Goal: Information Seeking & Learning: Learn about a topic

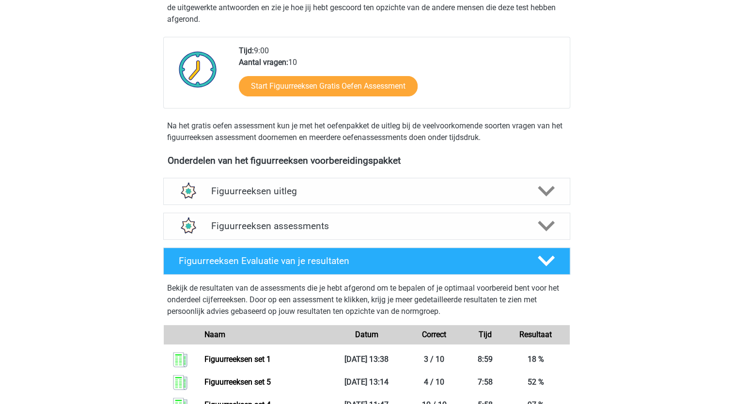
scroll to position [207, 0]
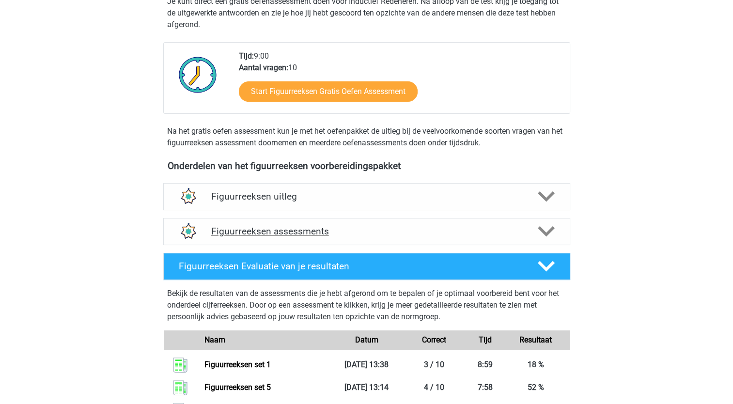
click at [551, 228] on polygon at bounding box center [546, 231] width 17 height 11
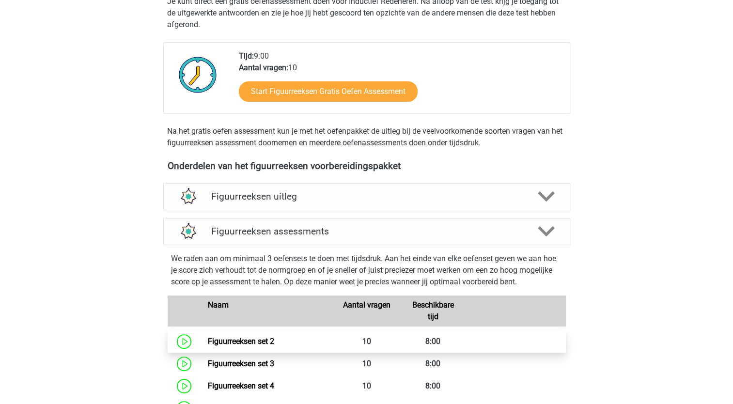
click at [248, 340] on link "Figuurreeksen set 2" at bounding box center [241, 341] width 66 height 9
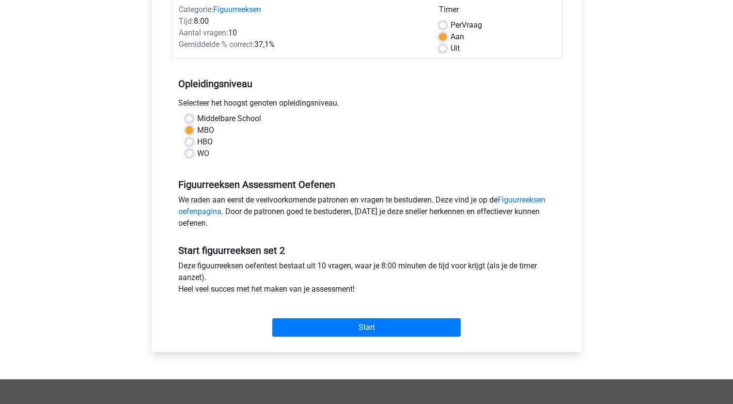
scroll to position [138, 0]
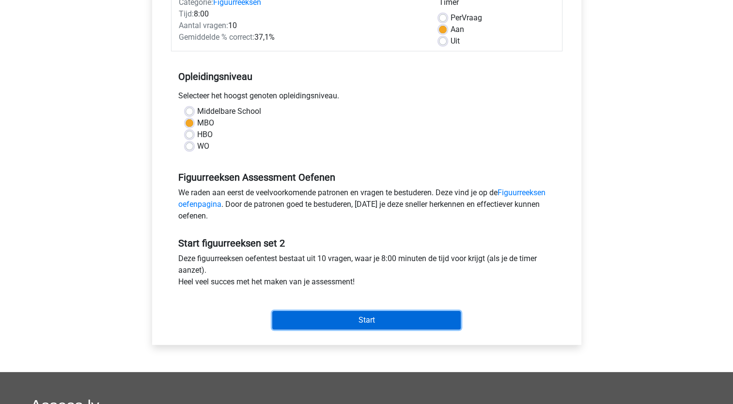
click at [320, 314] on input "Start" at bounding box center [366, 320] width 188 height 18
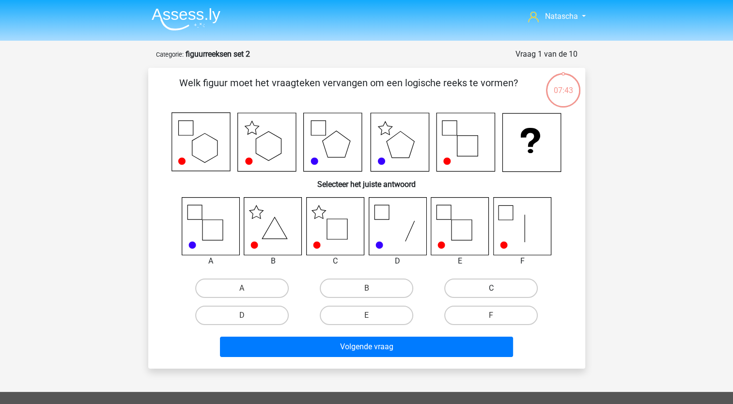
click at [480, 289] on label "C" at bounding box center [490, 287] width 93 height 19
click at [491, 289] on input "C" at bounding box center [494, 291] width 6 height 6
radio input "true"
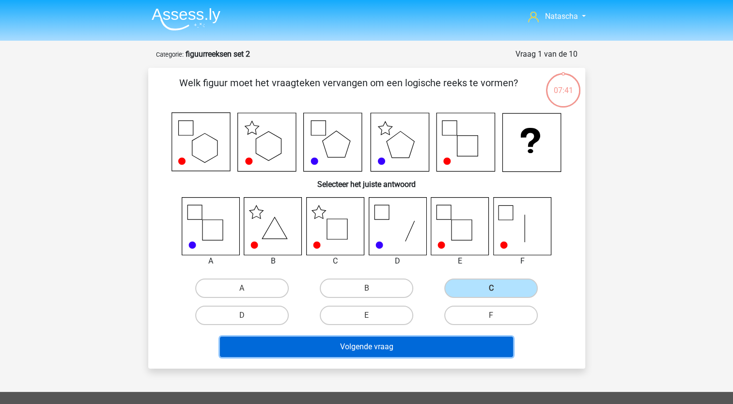
click at [360, 344] on button "Volgende vraag" at bounding box center [366, 347] width 293 height 20
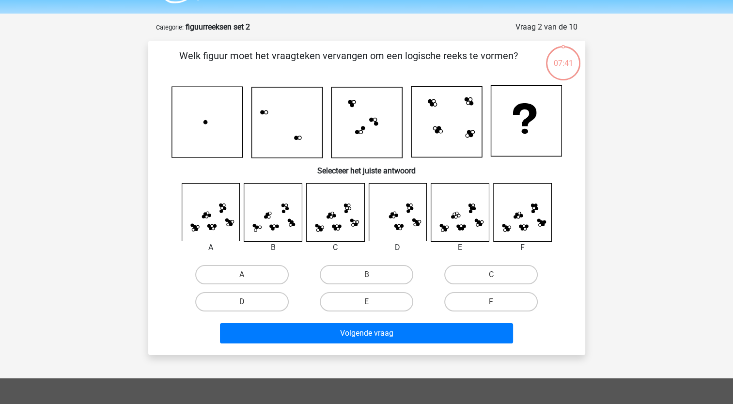
scroll to position [48, 0]
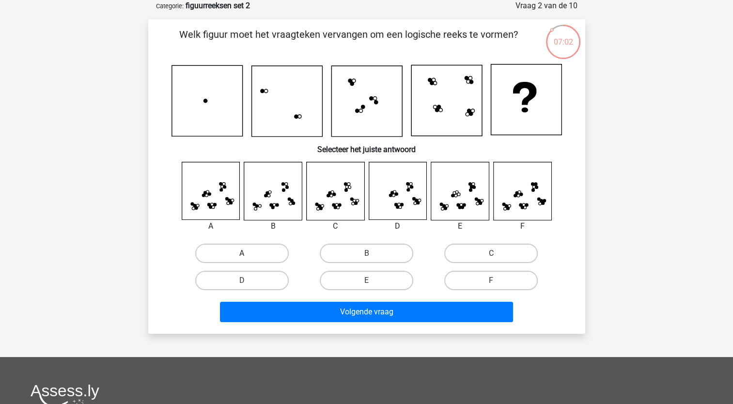
click at [221, 249] on label "A" at bounding box center [241, 253] width 93 height 19
click at [242, 253] on input "A" at bounding box center [245, 256] width 6 height 6
radio input "true"
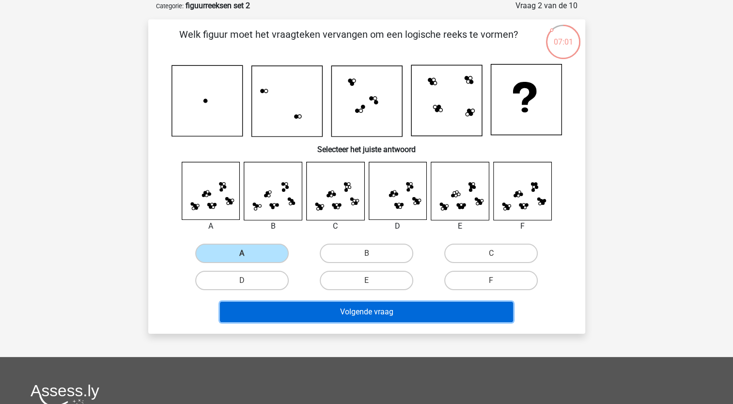
click at [254, 304] on button "Volgende vraag" at bounding box center [366, 312] width 293 height 20
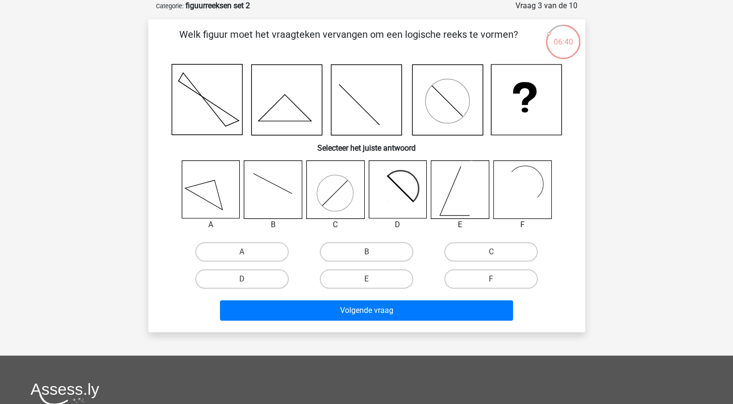
click at [401, 176] on icon at bounding box center [398, 190] width 58 height 58
click at [260, 275] on label "D" at bounding box center [241, 278] width 93 height 19
click at [248, 279] on input "D" at bounding box center [245, 282] width 6 height 6
radio input "true"
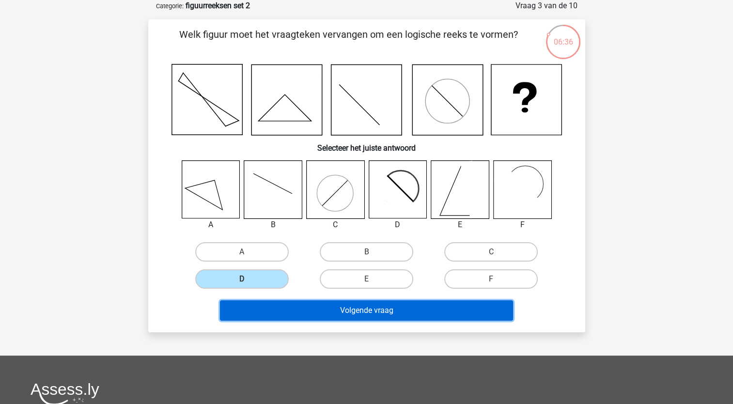
click at [277, 309] on button "Volgende vraag" at bounding box center [366, 310] width 293 height 20
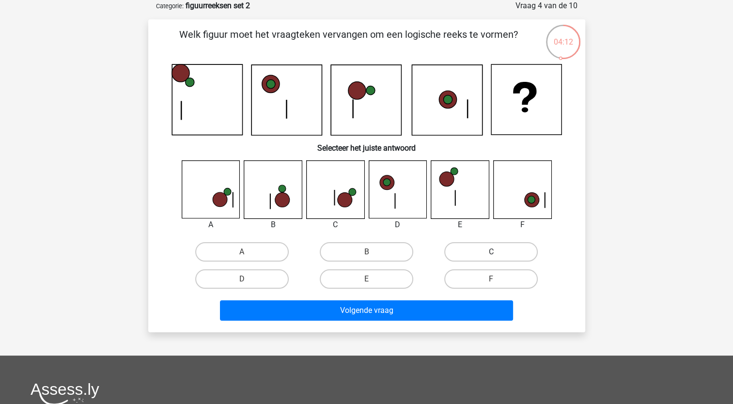
click at [485, 248] on label "C" at bounding box center [490, 251] width 93 height 19
click at [491, 252] on input "C" at bounding box center [494, 255] width 6 height 6
radio input "true"
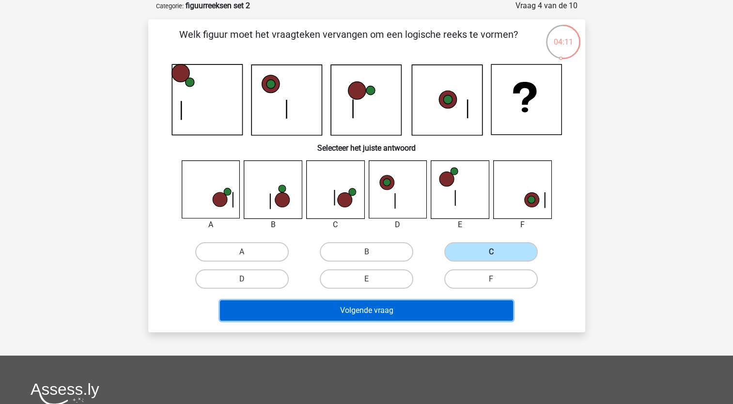
click at [384, 311] on button "Volgende vraag" at bounding box center [366, 310] width 293 height 20
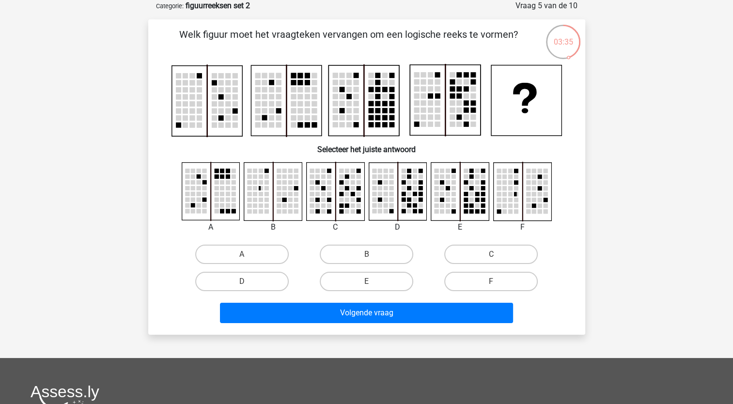
click at [468, 212] on rect at bounding box center [460, 192] width 58 height 58
click at [268, 188] on rect at bounding box center [266, 188] width 4 height 4
click at [268, 191] on rect at bounding box center [273, 192] width 58 height 58
click at [265, 195] on rect at bounding box center [266, 194] width 4 height 4
click at [364, 254] on label "B" at bounding box center [366, 254] width 93 height 19
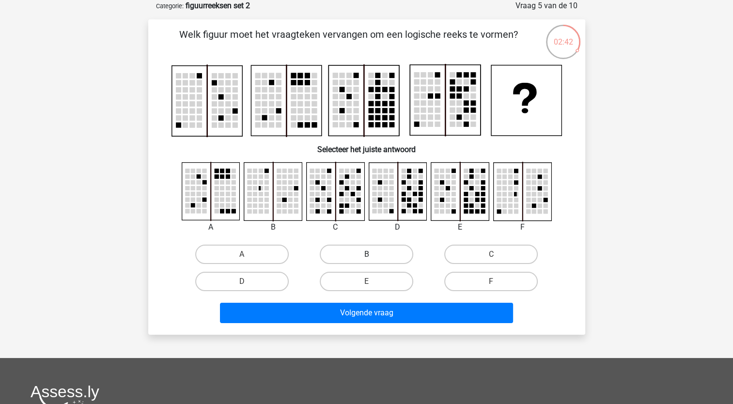
click at [366, 254] on input "B" at bounding box center [369, 257] width 6 height 6
radio input "true"
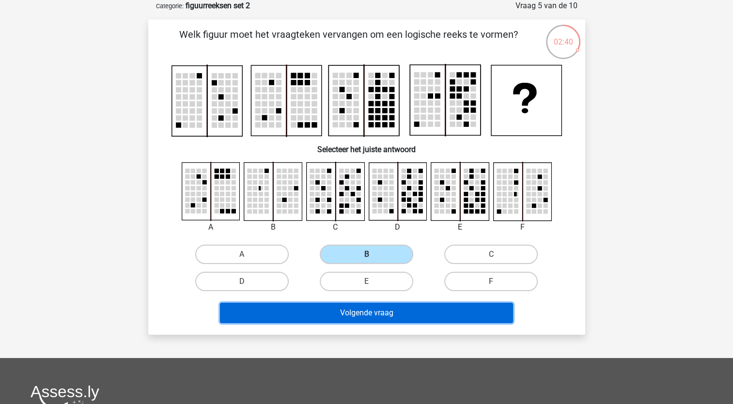
click at [372, 307] on button "Volgende vraag" at bounding box center [366, 313] width 293 height 20
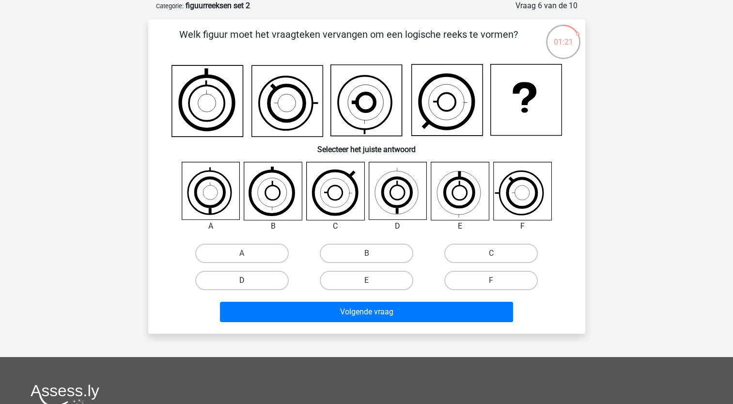
click at [261, 278] on label "D" at bounding box center [241, 280] width 93 height 19
click at [248, 280] on input "D" at bounding box center [245, 283] width 6 height 6
radio input "true"
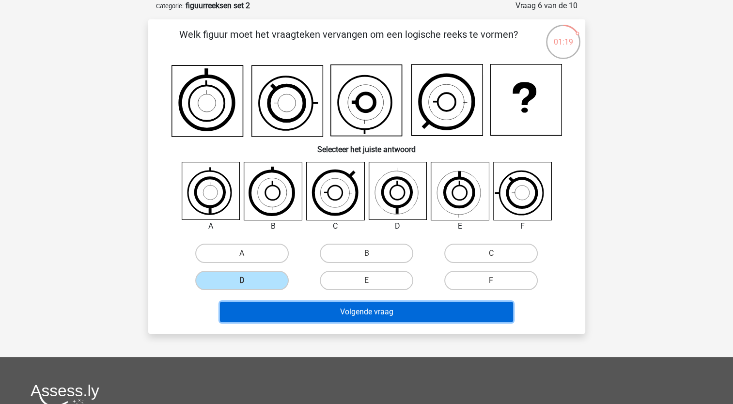
click at [270, 314] on button "Volgende vraag" at bounding box center [366, 312] width 293 height 20
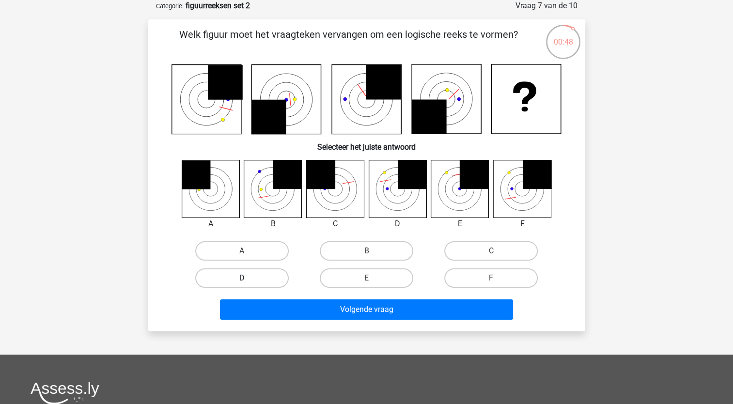
click at [256, 275] on label "D" at bounding box center [241, 277] width 93 height 19
click at [248, 278] on input "D" at bounding box center [245, 281] width 6 height 6
radio input "true"
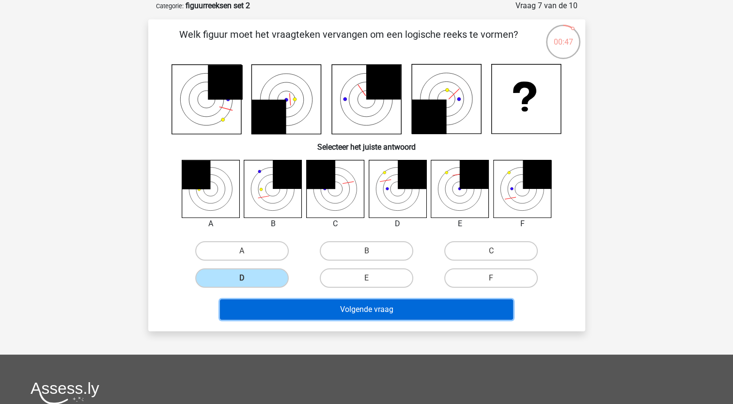
click at [279, 311] on button "Volgende vraag" at bounding box center [366, 309] width 293 height 20
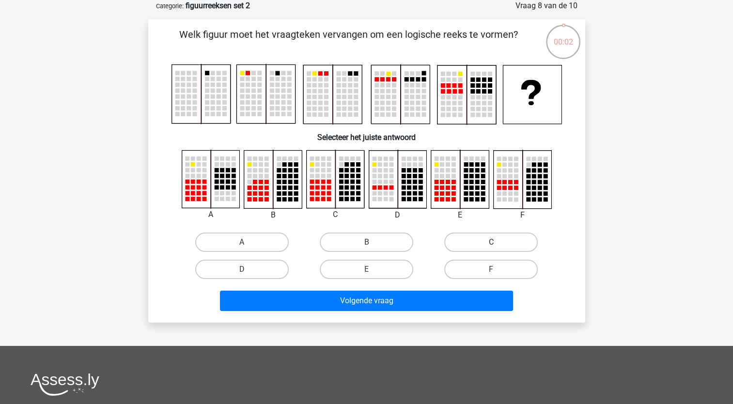
click at [491, 239] on label "C" at bounding box center [490, 241] width 93 height 19
click at [491, 242] on input "C" at bounding box center [494, 245] width 6 height 6
radio input "true"
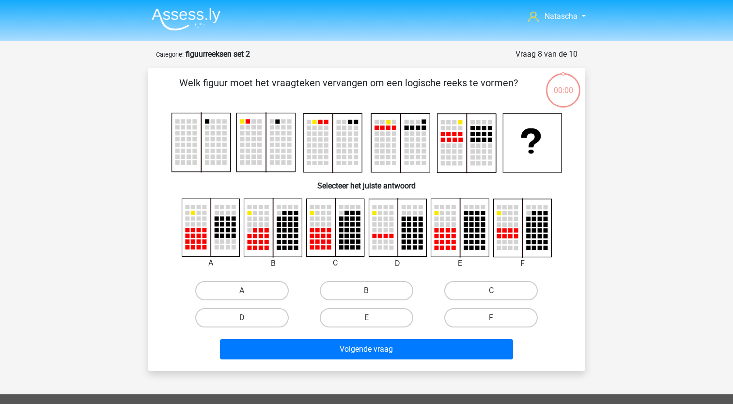
scroll to position [48, 0]
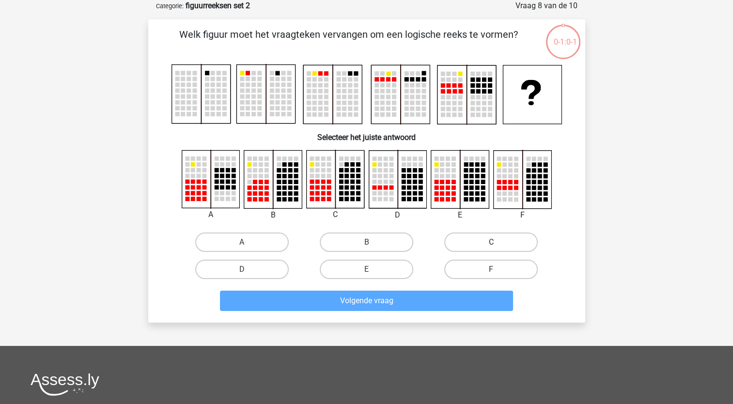
click at [487, 247] on label "C" at bounding box center [490, 241] width 93 height 19
click at [491, 247] on input "C" at bounding box center [494, 245] width 6 height 6
radio input "true"
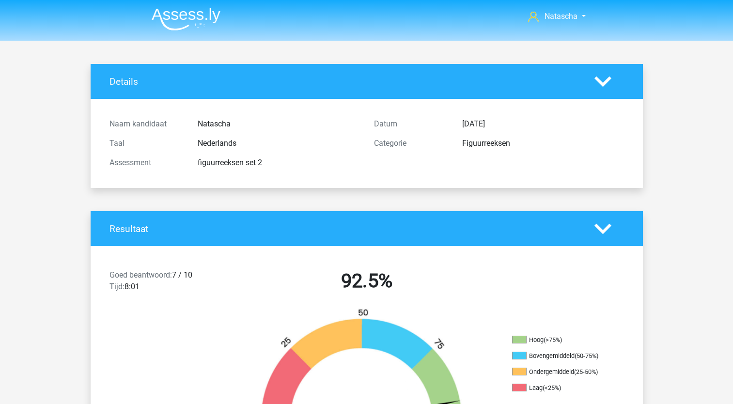
click at [443, 302] on div "Goed beantwoord: 7 / 10 Tijd: 8:01 92.5%" at bounding box center [367, 283] width 552 height 50
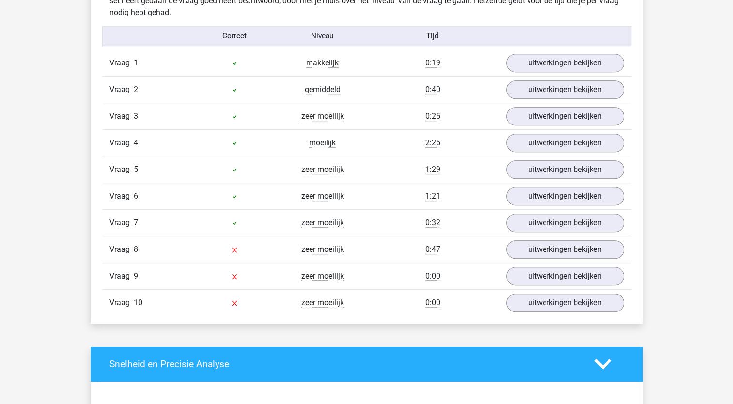
scroll to position [619, 0]
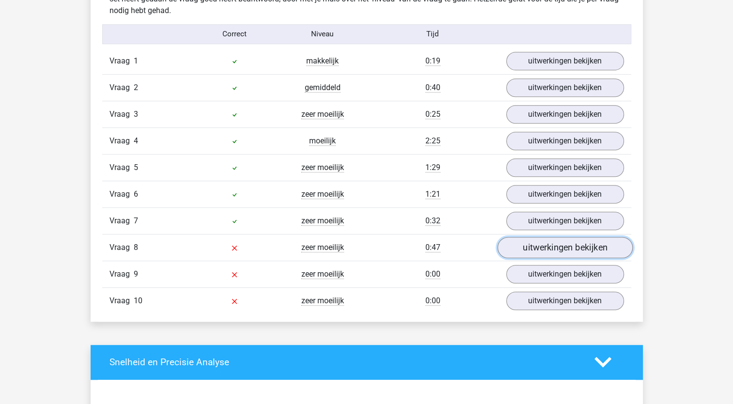
click at [542, 241] on link "uitwerkingen bekijken" at bounding box center [564, 247] width 135 height 21
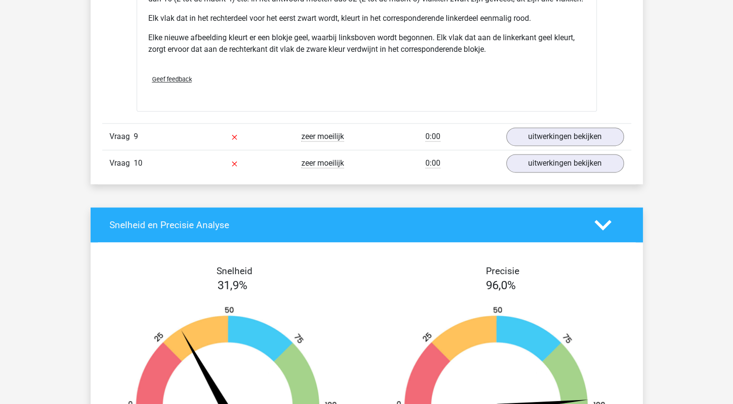
scroll to position [1374, 0]
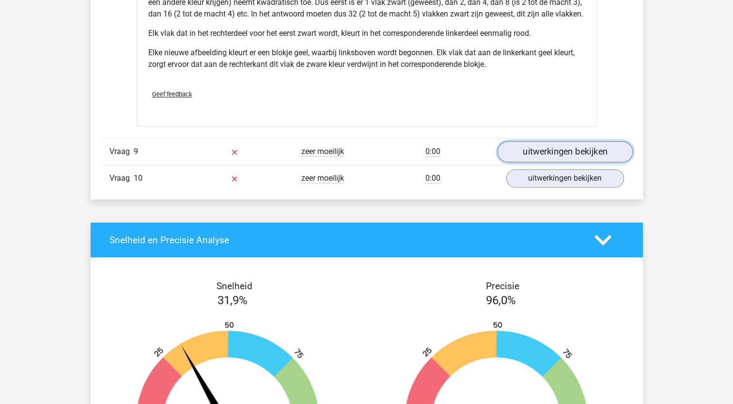
click at [567, 161] on link "uitwerkingen bekijken" at bounding box center [564, 151] width 135 height 21
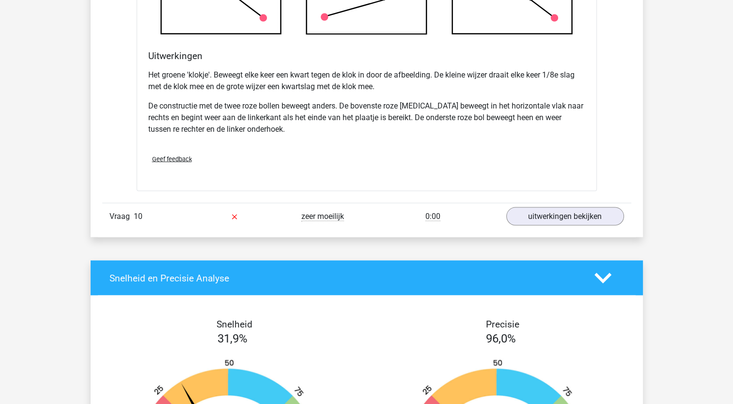
scroll to position [1914, 0]
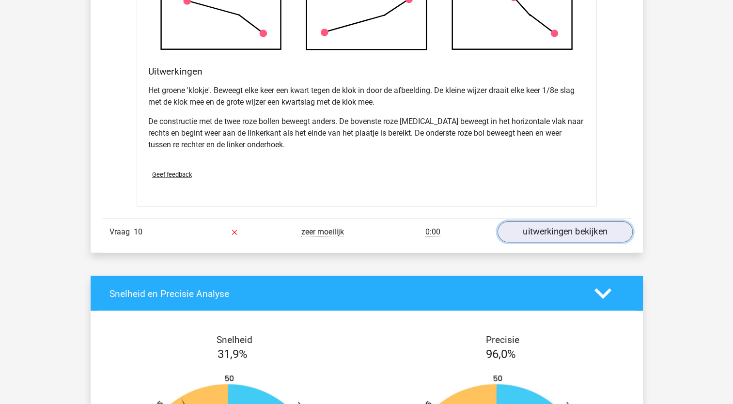
click at [527, 243] on link "uitwerkingen bekijken" at bounding box center [564, 231] width 135 height 21
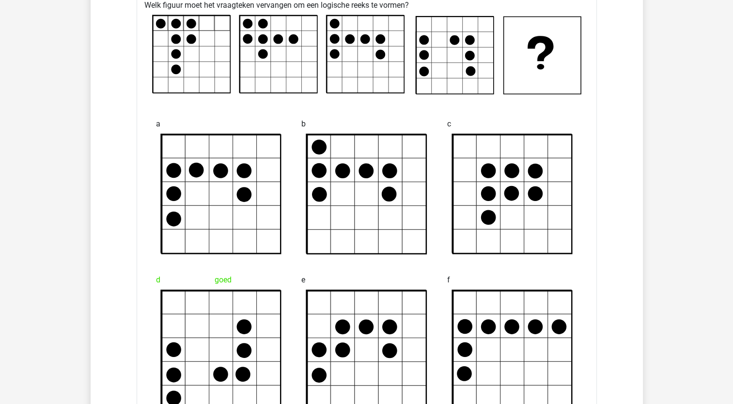
scroll to position [2163, 0]
